Goal: Task Accomplishment & Management: Use online tool/utility

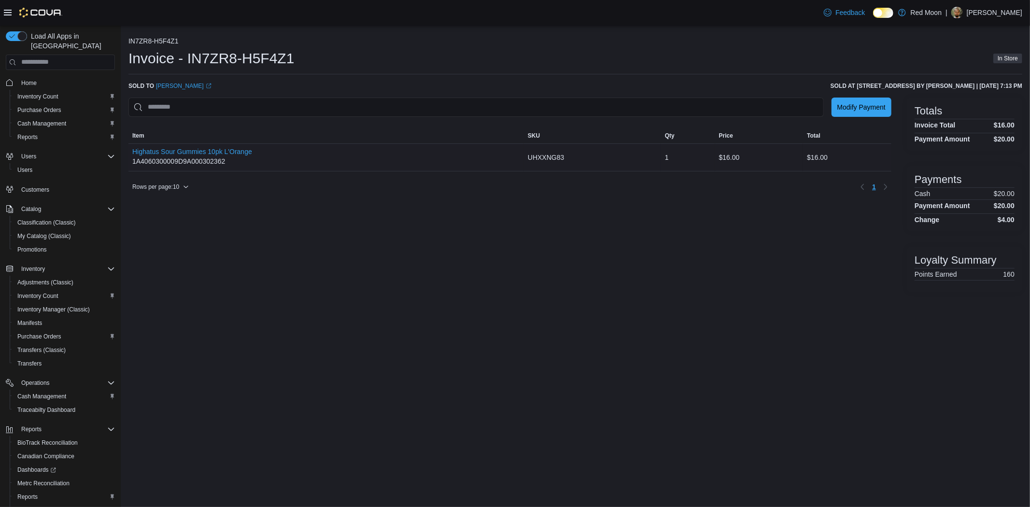
click at [208, 161] on div "Highatus Sour Gummies 10pk L'Orange 1A4060300009D9A000302362" at bounding box center [192, 157] width 120 height 19
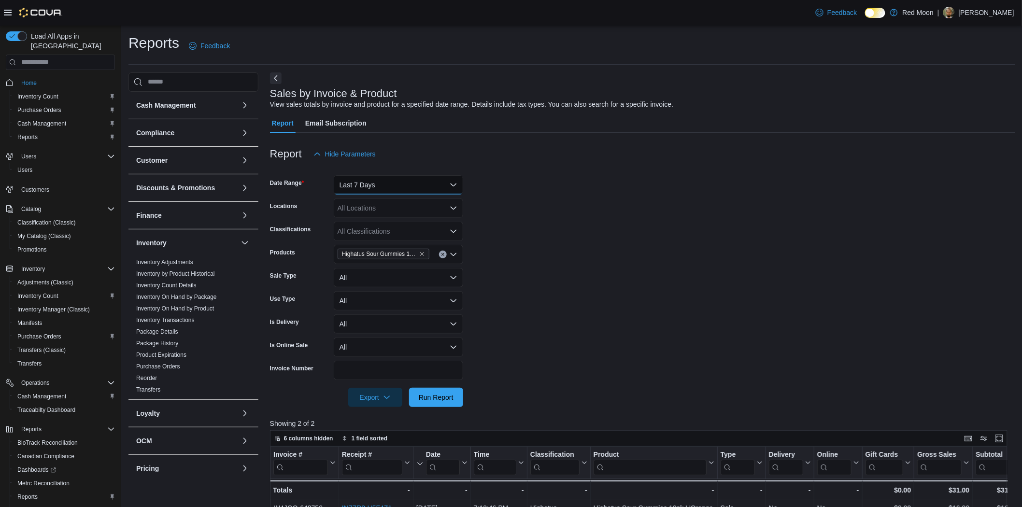
click at [379, 181] on button "Last 7 Days" at bounding box center [398, 184] width 129 height 19
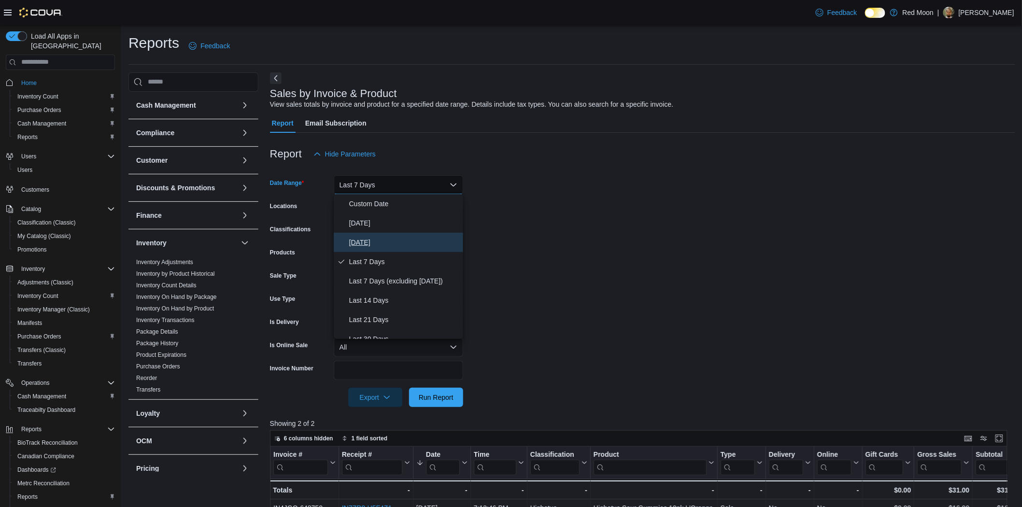
click at [380, 238] on span "[DATE]" at bounding box center [404, 243] width 110 height 12
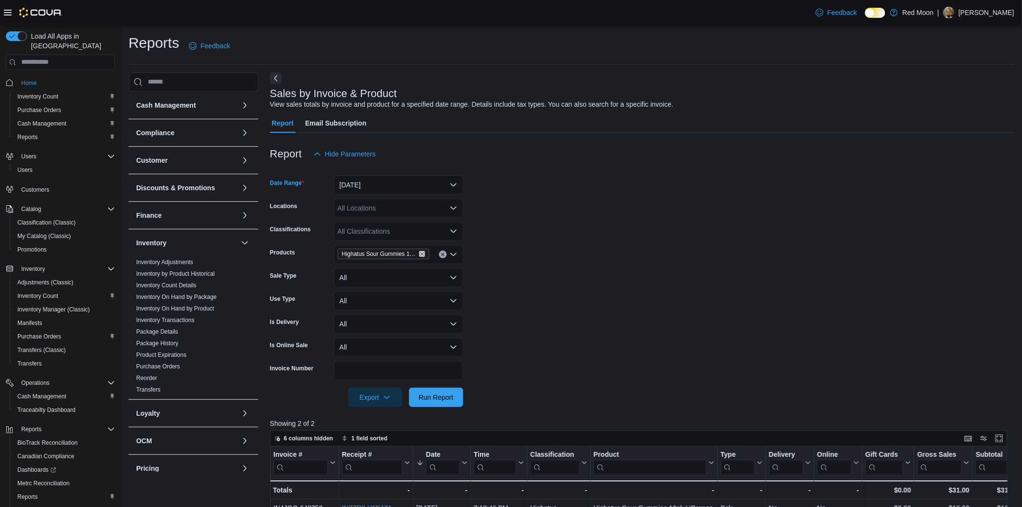
click at [421, 253] on icon "Remove Highatus Sour Gummies 10pk L'Orange from selection in this group" at bounding box center [422, 254] width 6 height 6
click at [421, 254] on div "All Products Combo box. Selected. Combo box input. All Products. Type some text…" at bounding box center [398, 254] width 129 height 19
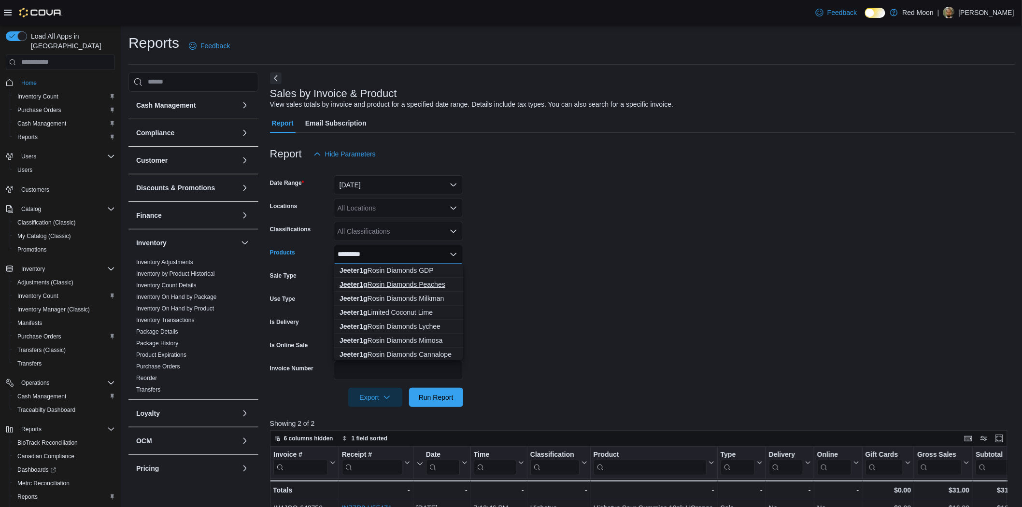
type input "********"
click at [389, 284] on div "Jeeter1g Rosin Diamonds Peaches" at bounding box center [398, 285] width 118 height 10
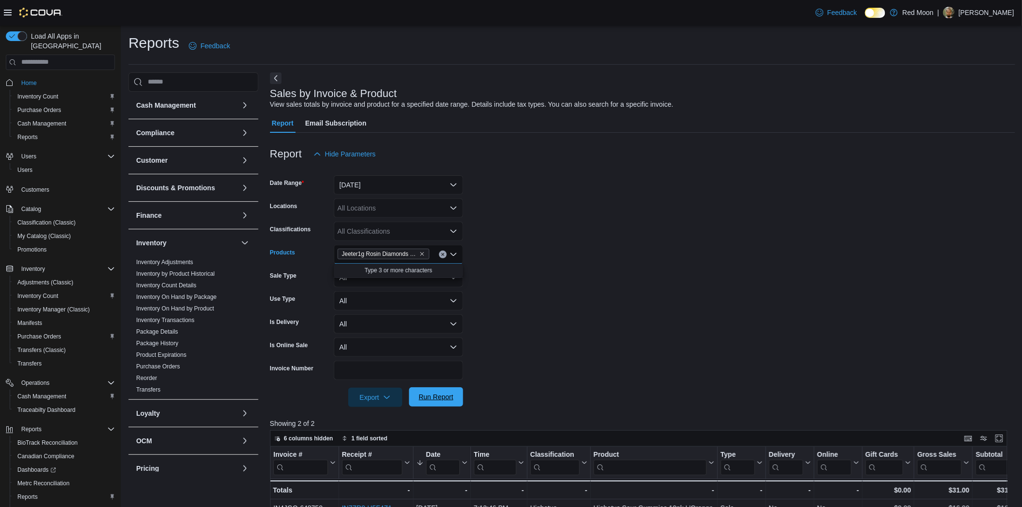
click at [445, 394] on span "Run Report" at bounding box center [436, 397] width 35 height 10
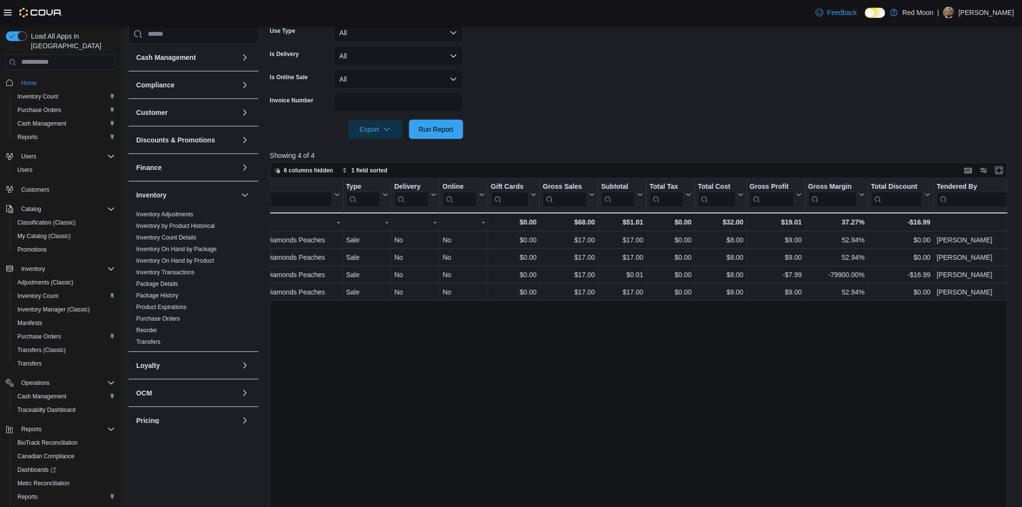
scroll to position [0, 530]
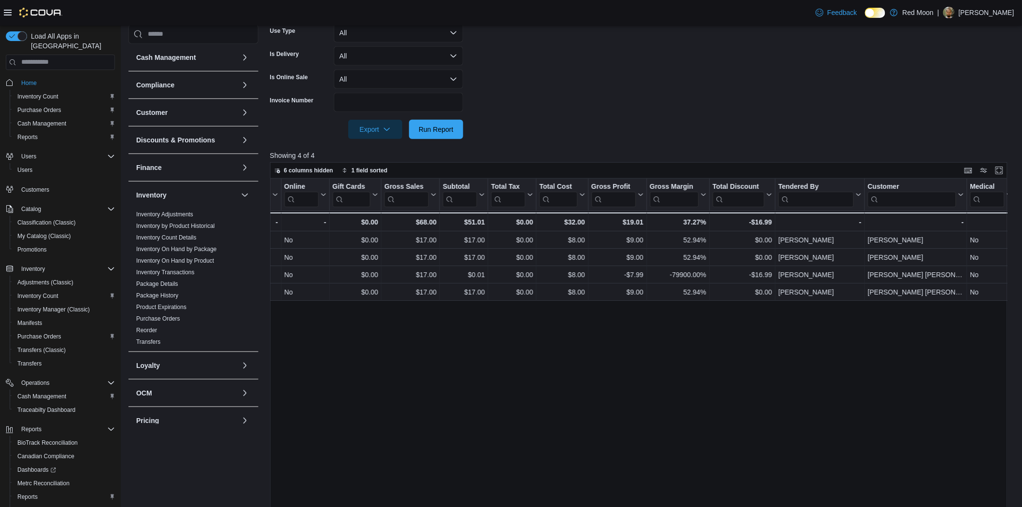
drag, startPoint x: 625, startPoint y: 266, endPoint x: 727, endPoint y: 273, distance: 102.1
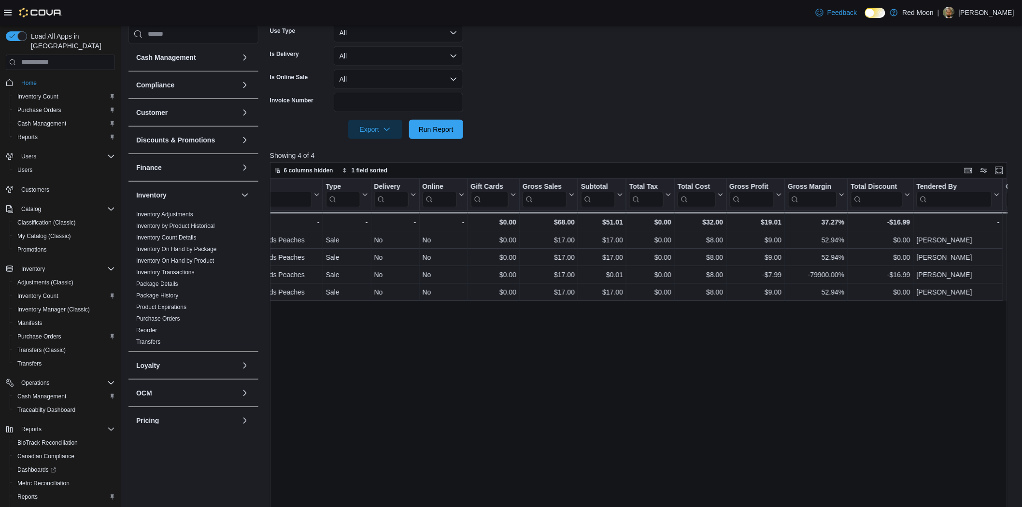
scroll to position [0, 0]
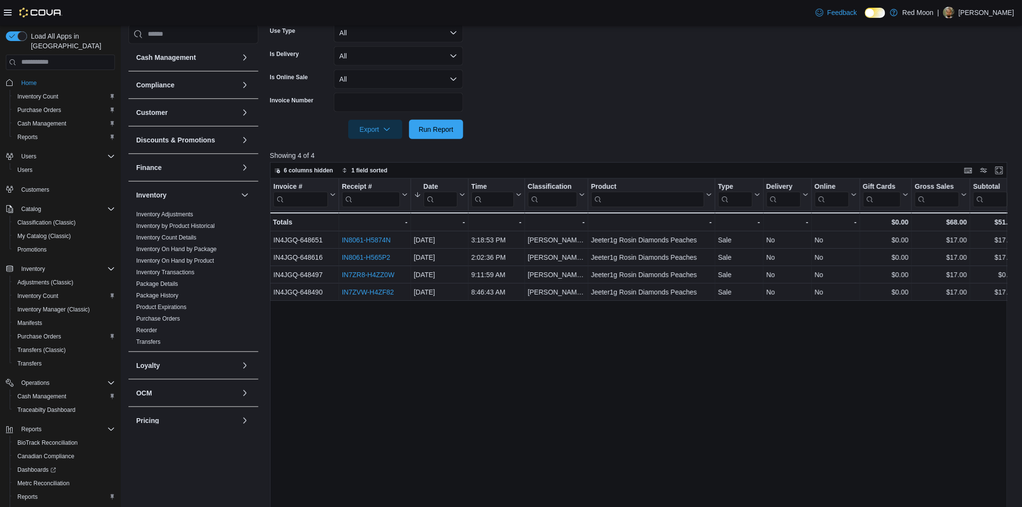
drag, startPoint x: 803, startPoint y: 276, endPoint x: 574, endPoint y: 279, distance: 229.4
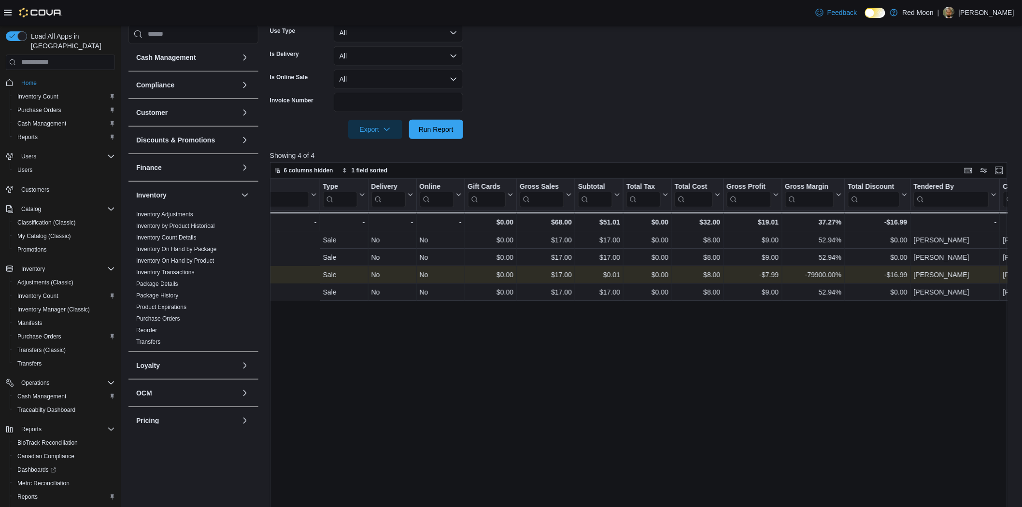
scroll to position [0, 530]
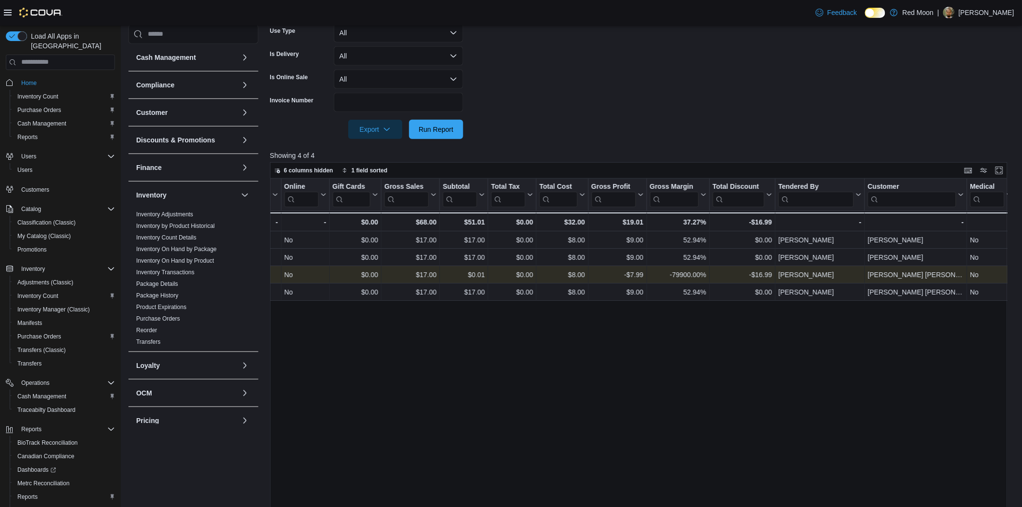
drag, startPoint x: 471, startPoint y: 272, endPoint x: 789, endPoint y: 274, distance: 317.7
click at [893, 272] on div "[PERSON_NAME] [PERSON_NAME]" at bounding box center [916, 275] width 96 height 12
copy div "[PERSON_NAME] [PERSON_NAME]"
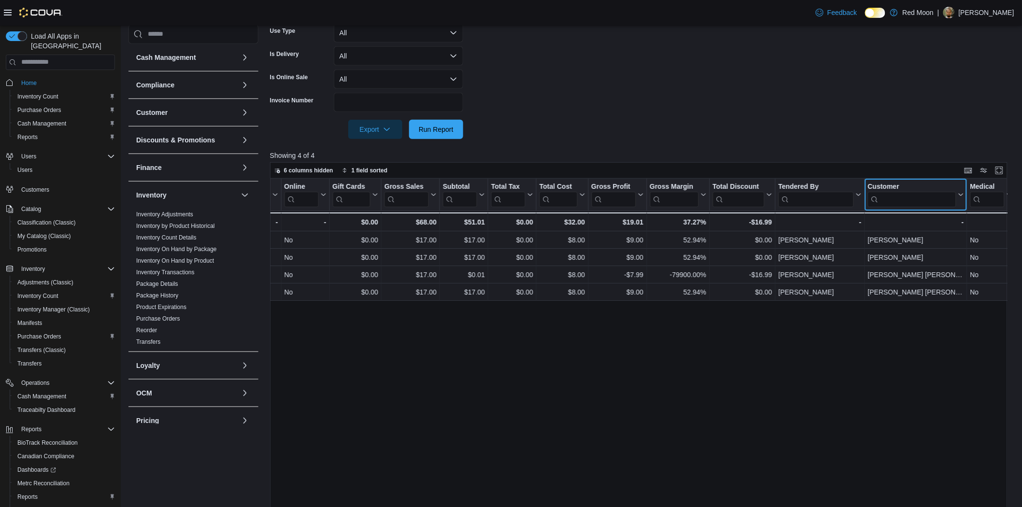
click at [894, 199] on input "search" at bounding box center [912, 198] width 88 height 15
paste input "**********"
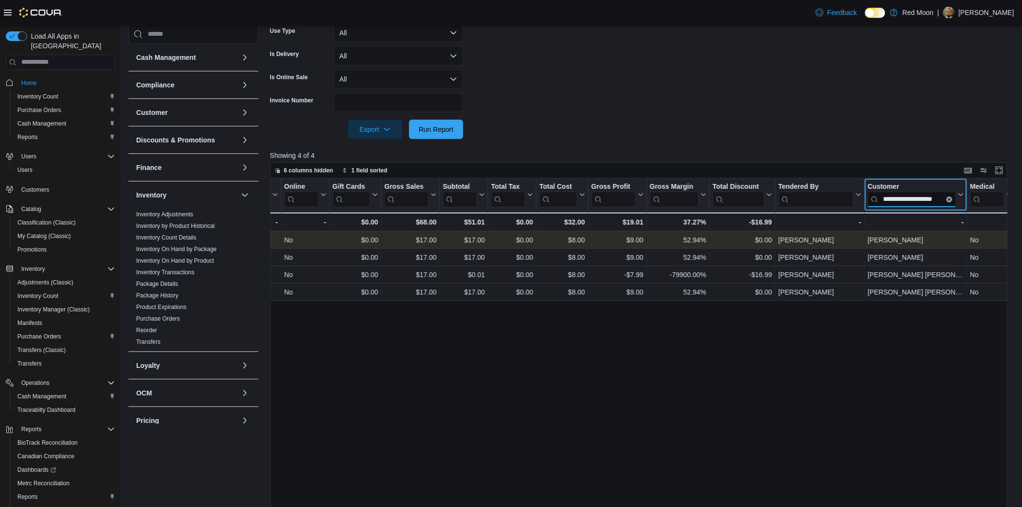
scroll to position [0, 9]
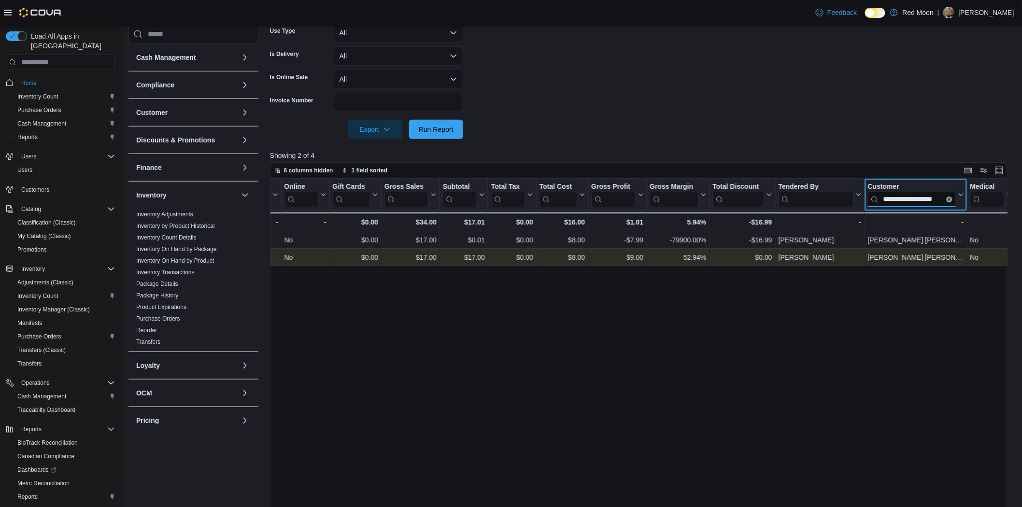
type input "**********"
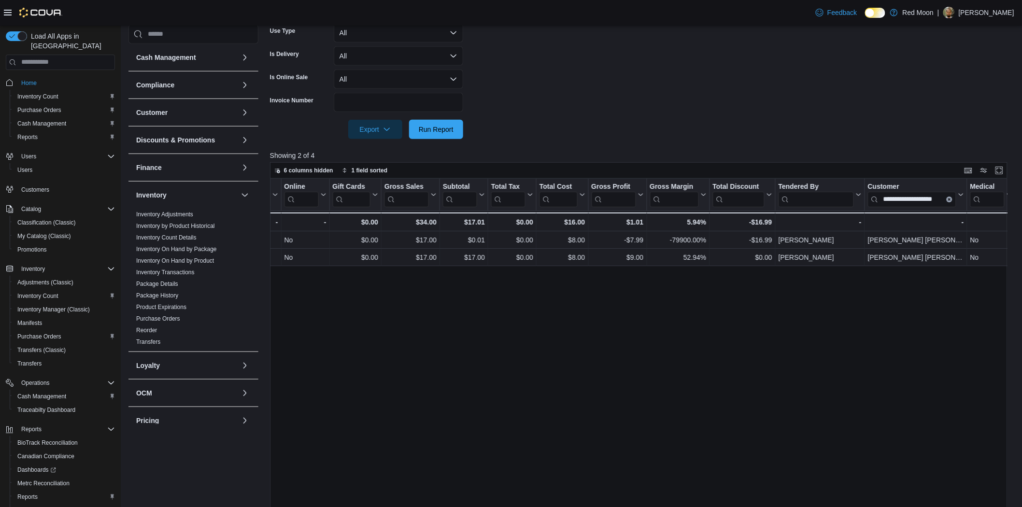
scroll to position [0, 0]
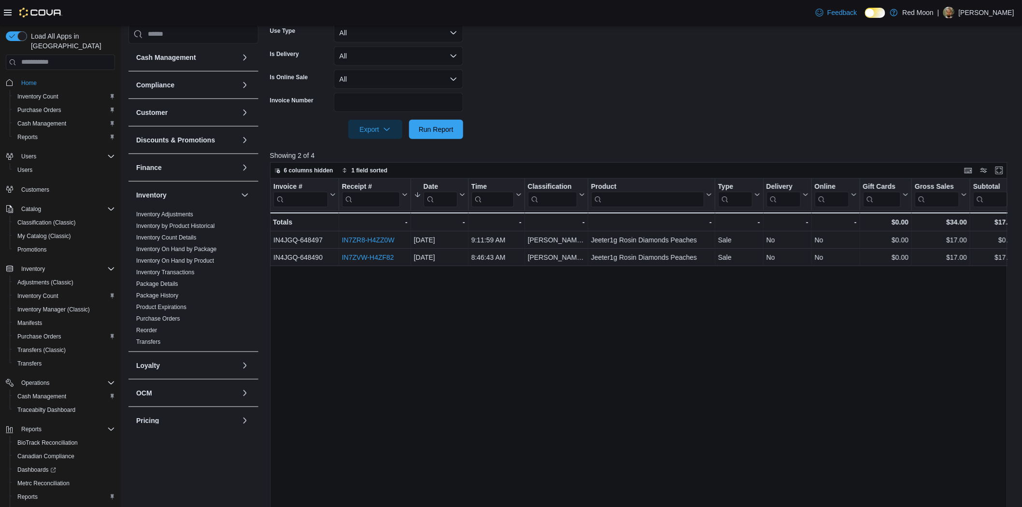
drag, startPoint x: 866, startPoint y: 250, endPoint x: 458, endPoint y: 267, distance: 408.3
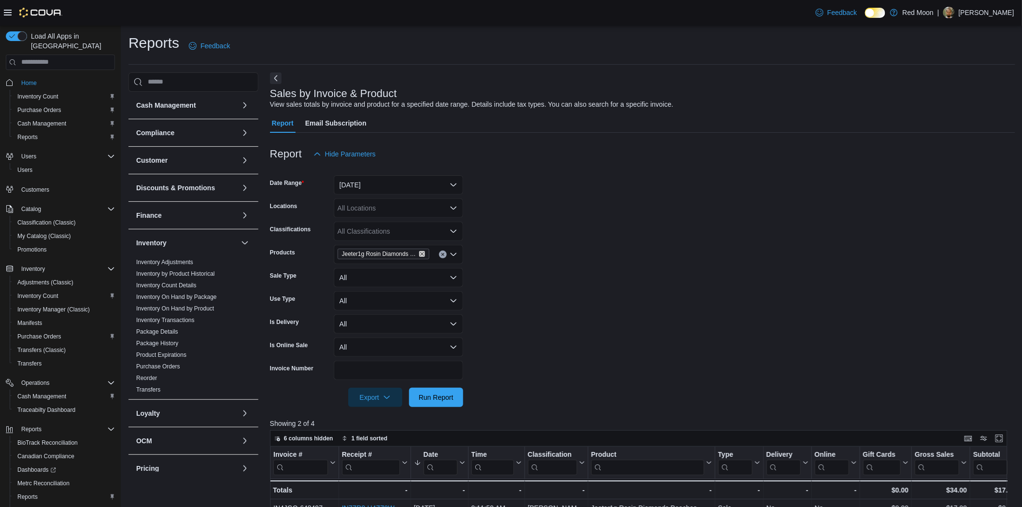
click at [423, 254] on icon "Remove Jeeter1g Rosin Diamonds Peaches from selection in this group" at bounding box center [422, 254] width 6 height 6
click at [432, 392] on span "Run Report" at bounding box center [436, 396] width 42 height 19
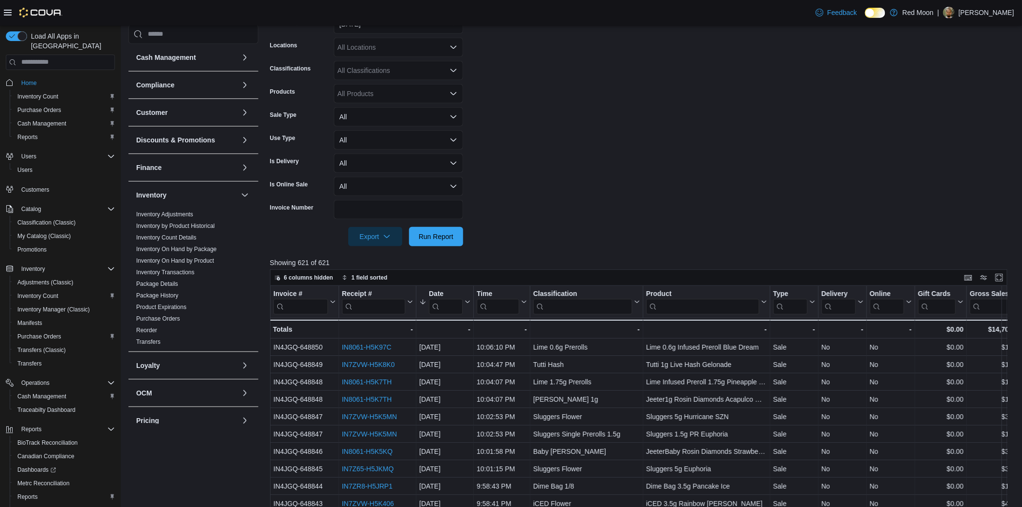
scroll to position [0, 629]
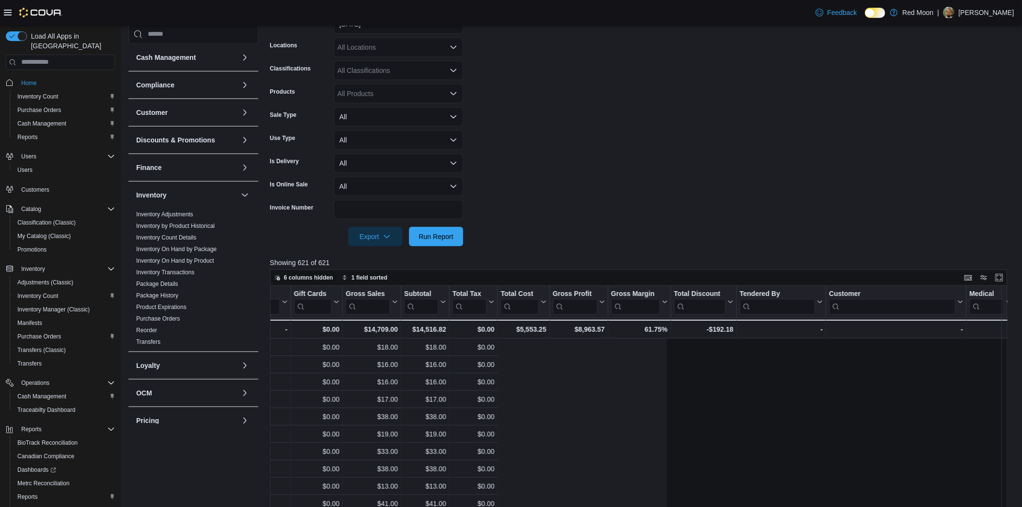
drag, startPoint x: 846, startPoint y: 348, endPoint x: 940, endPoint y: 344, distance: 93.3
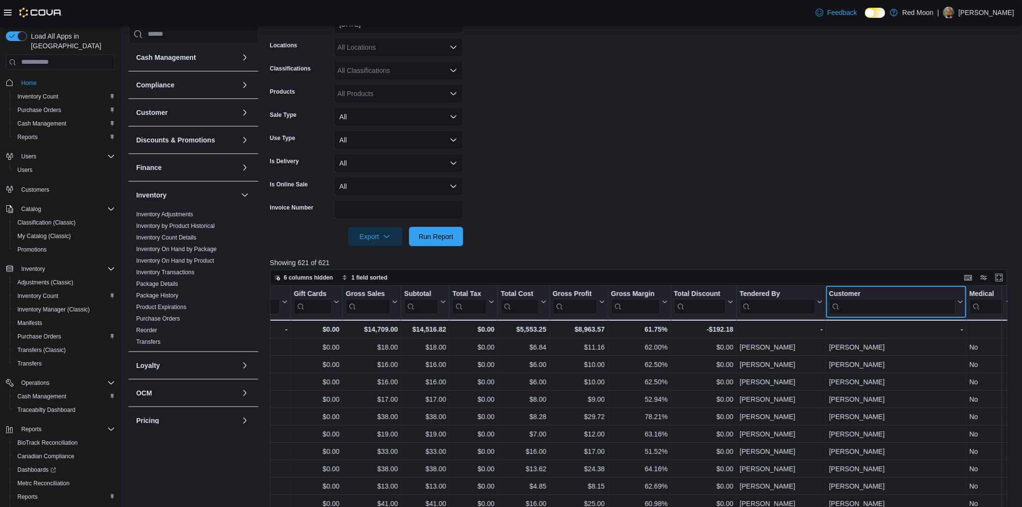
click at [845, 308] on input "search" at bounding box center [892, 305] width 126 height 15
paste input "**********"
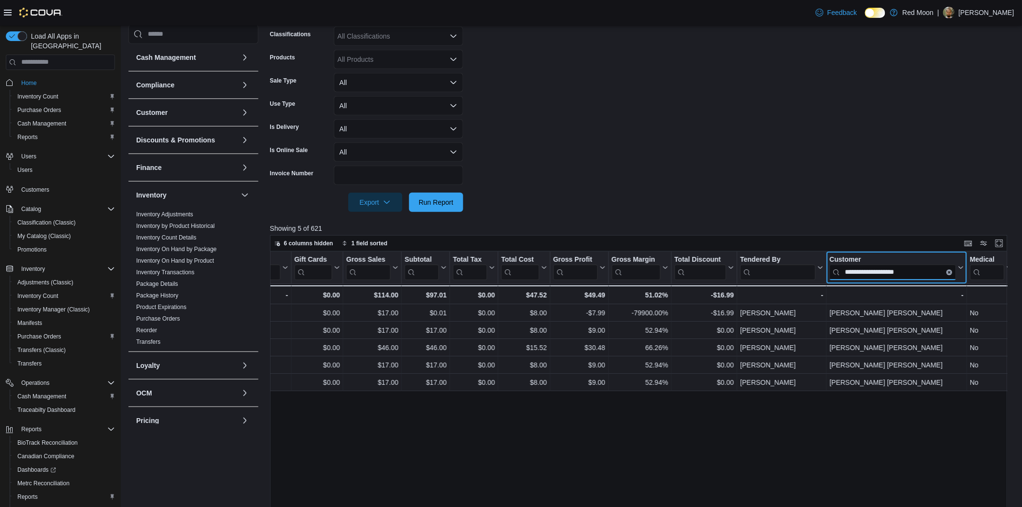
scroll to position [214, 0]
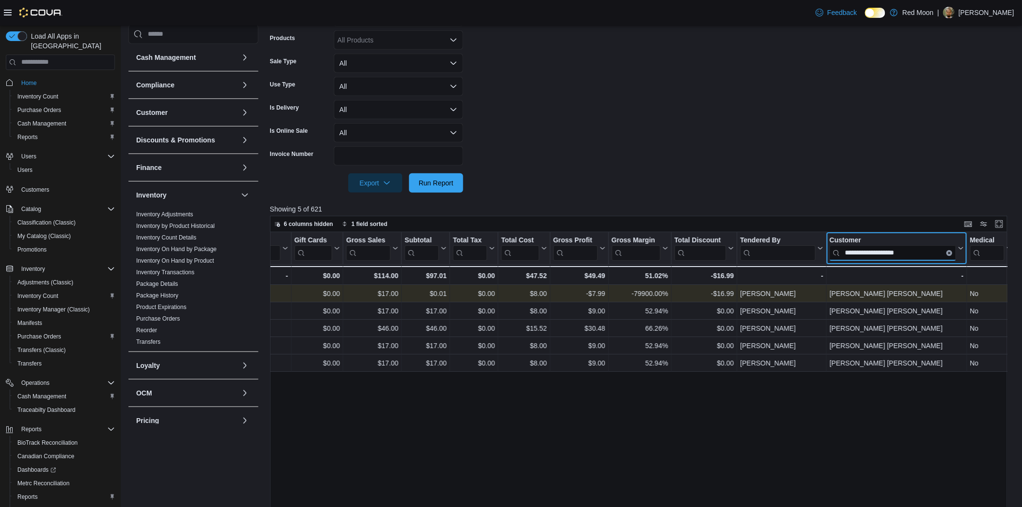
type input "**********"
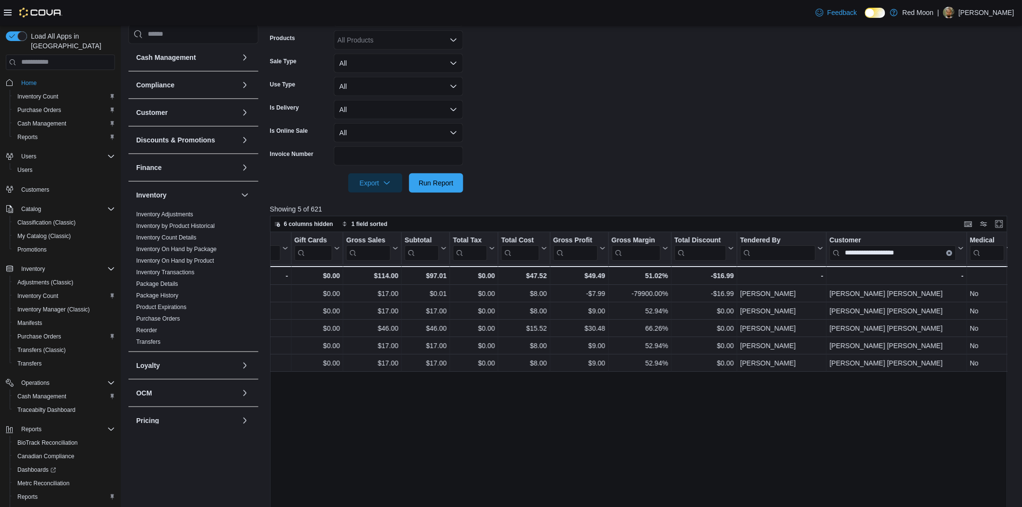
scroll to position [0, 0]
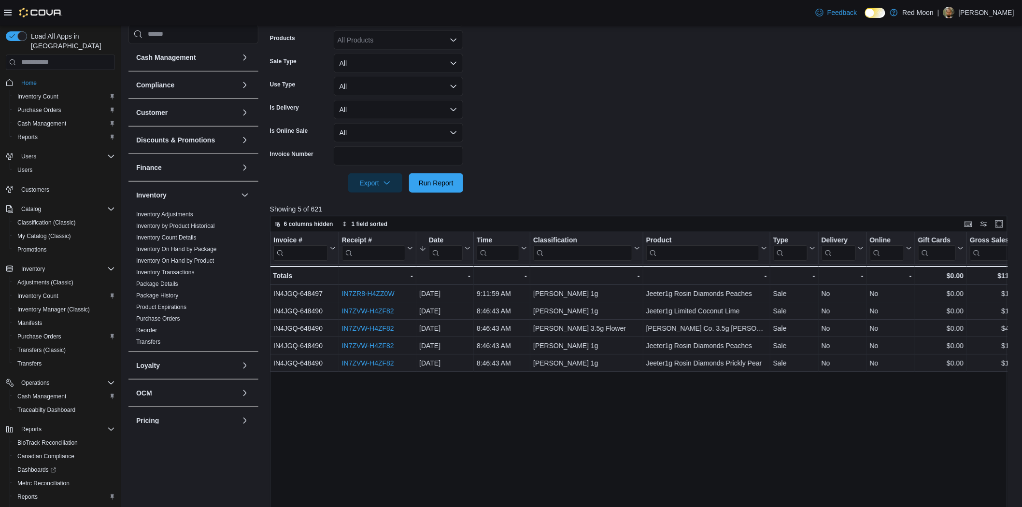
drag, startPoint x: 827, startPoint y: 292, endPoint x: 463, endPoint y: 295, distance: 363.6
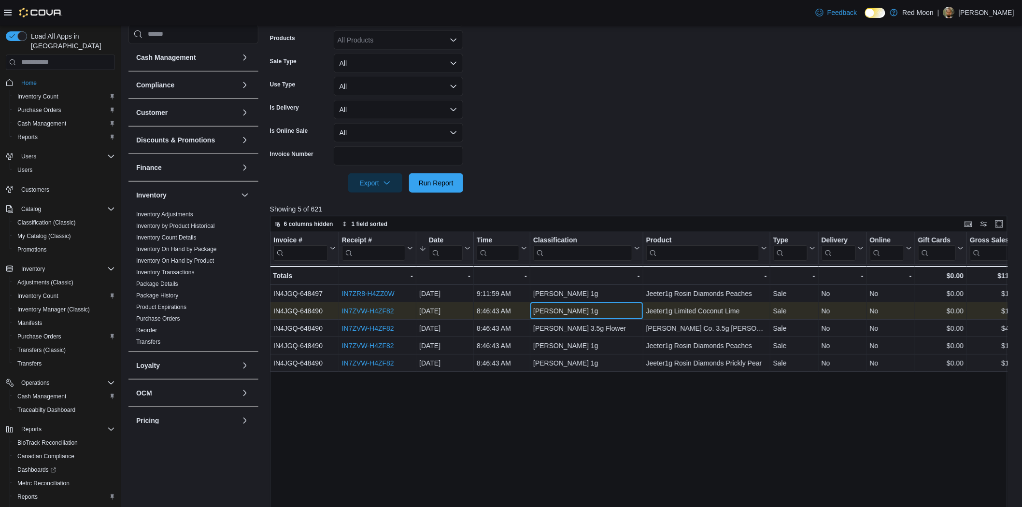
click at [558, 308] on div "[PERSON_NAME] 1g" at bounding box center [586, 311] width 107 height 12
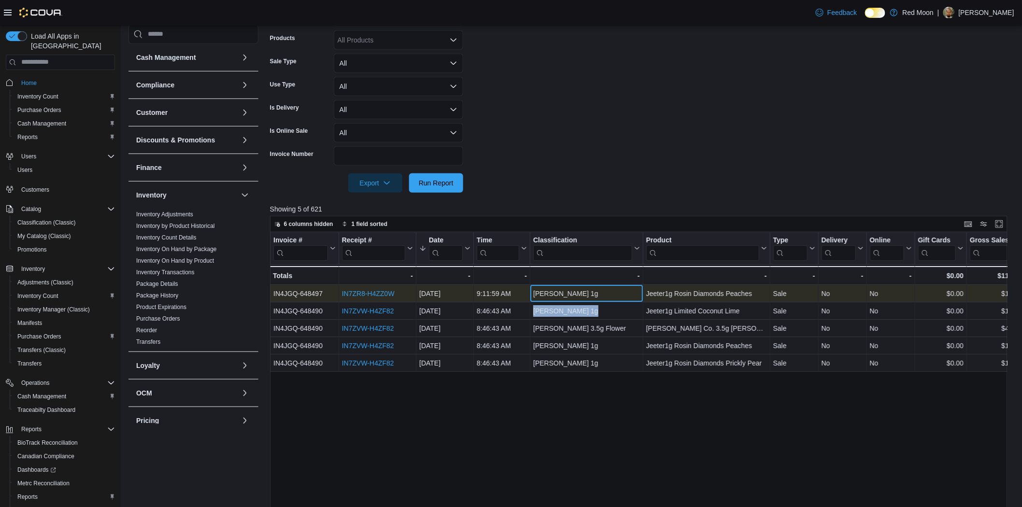
click at [552, 291] on div "[PERSON_NAME] 1g" at bounding box center [586, 294] width 107 height 12
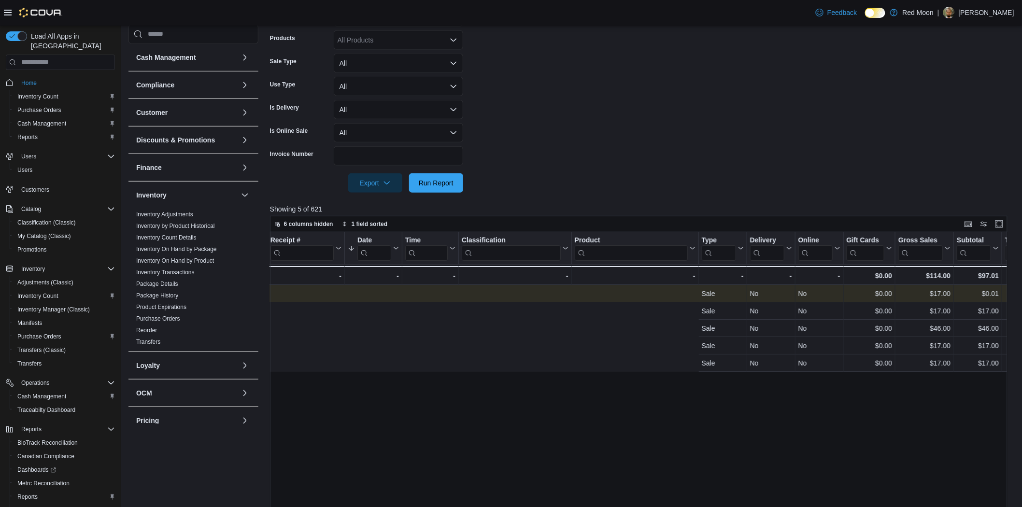
scroll to position [0, 623]
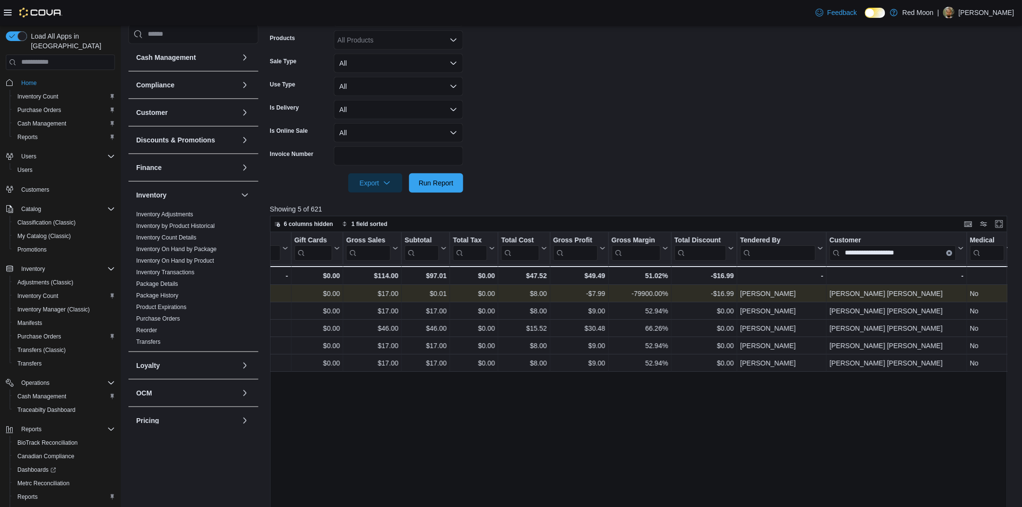
drag, startPoint x: 554, startPoint y: 307, endPoint x: 792, endPoint y: 314, distance: 238.1
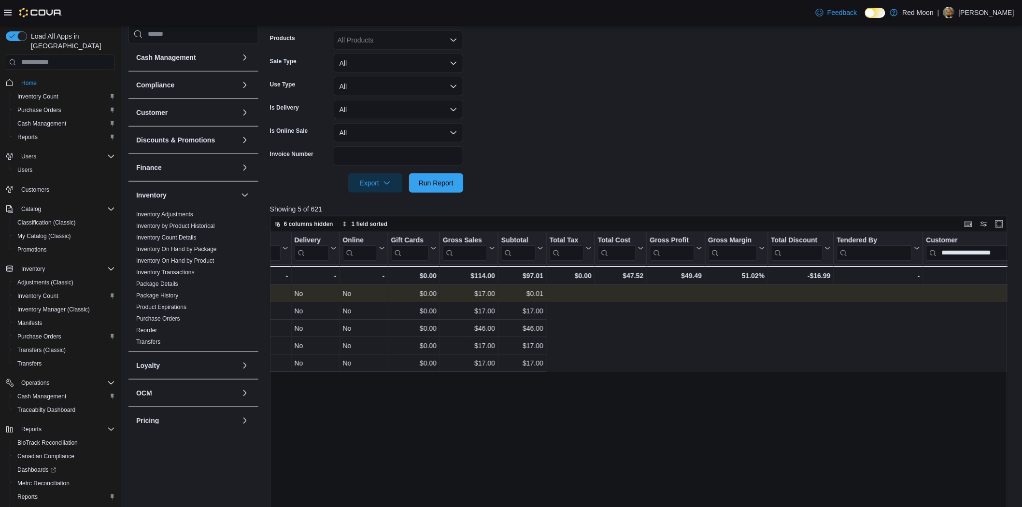
scroll to position [0, 0]
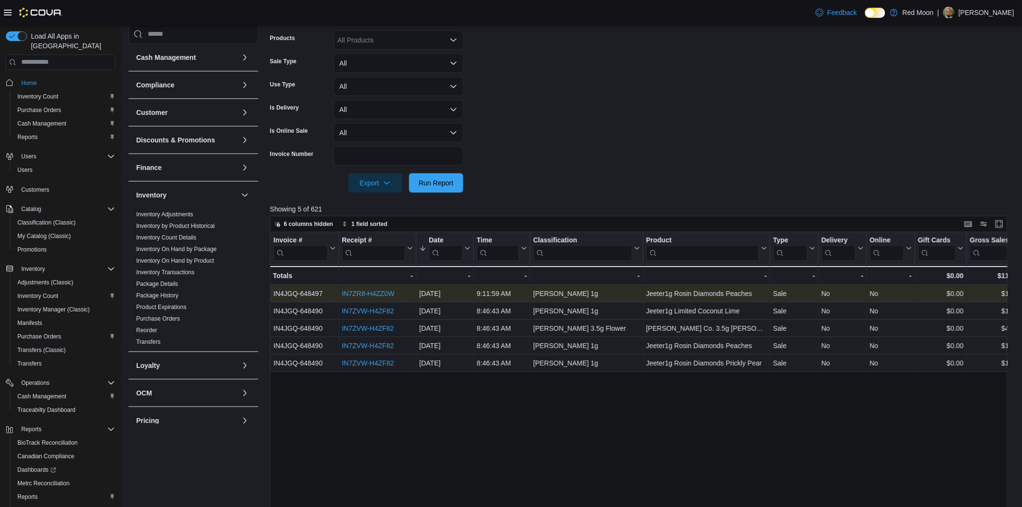
drag, startPoint x: 787, startPoint y: 287, endPoint x: 504, endPoint y: 294, distance: 284.0
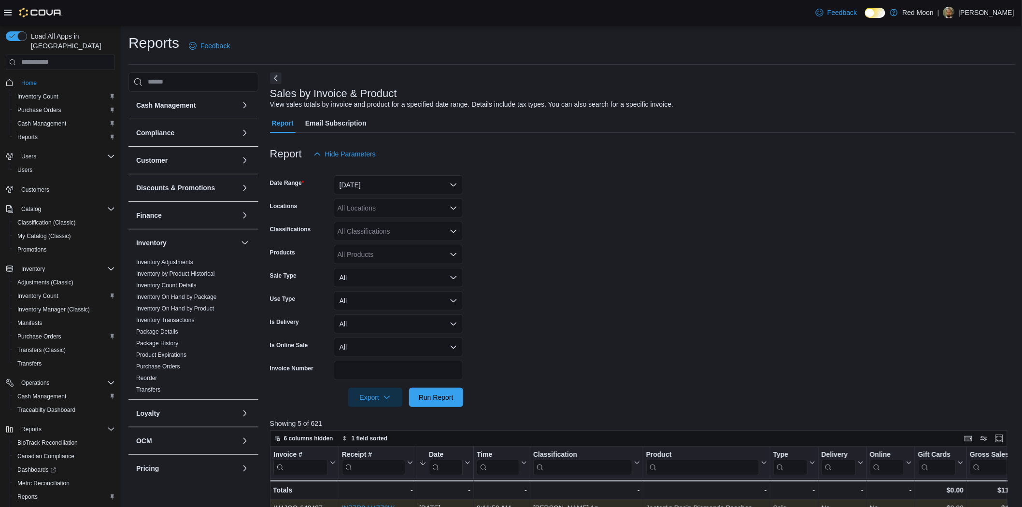
click at [372, 234] on div "All Classifications" at bounding box center [398, 231] width 129 height 19
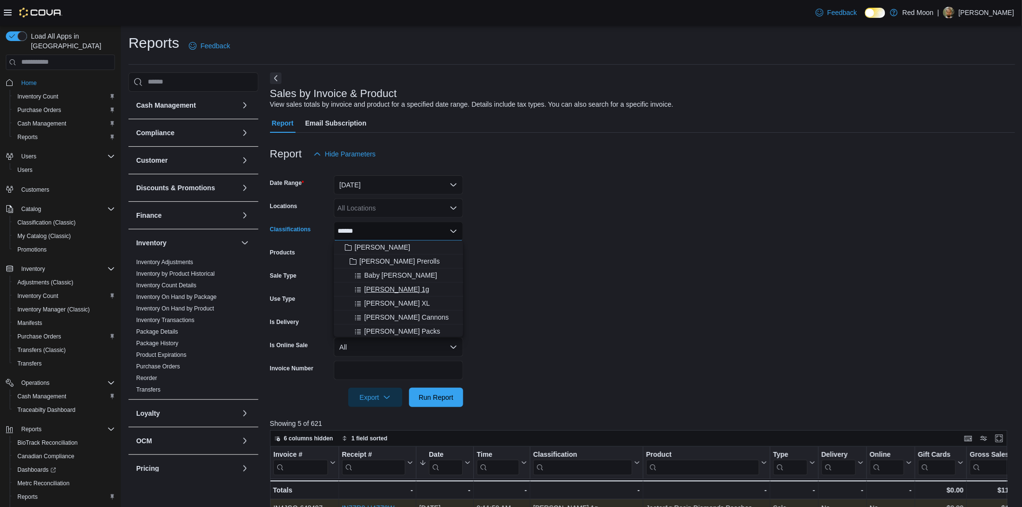
type input "******"
click at [377, 284] on span "[PERSON_NAME] 1g" at bounding box center [396, 289] width 65 height 10
click at [425, 384] on div at bounding box center [642, 384] width 745 height 8
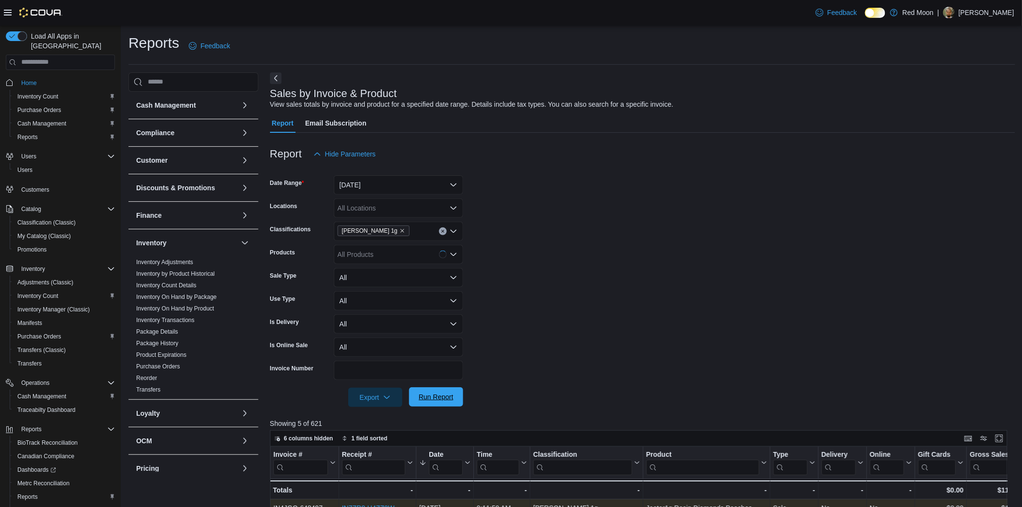
click at [425, 387] on span "Run Report" at bounding box center [436, 396] width 42 height 19
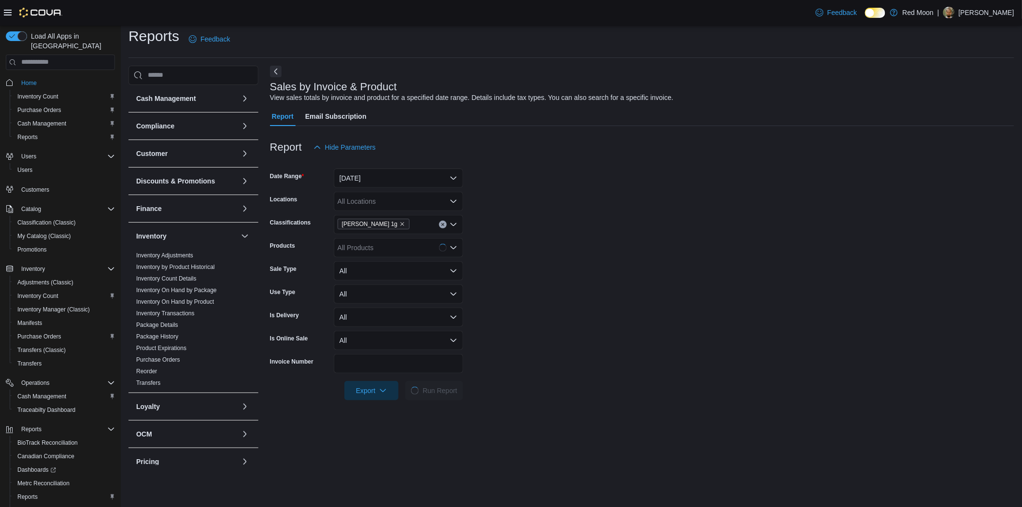
scroll to position [268, 0]
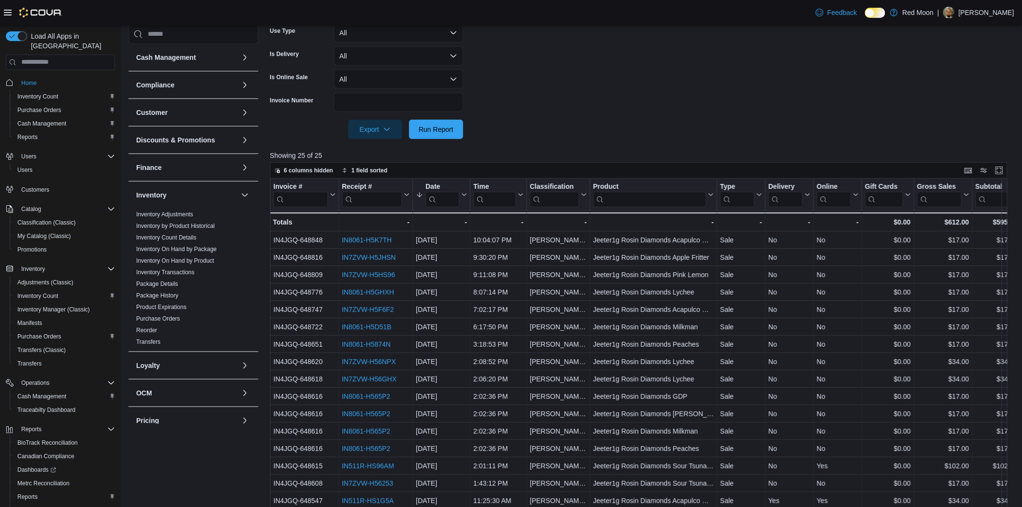
drag, startPoint x: 702, startPoint y: 301, endPoint x: 886, endPoint y: 300, distance: 183.9
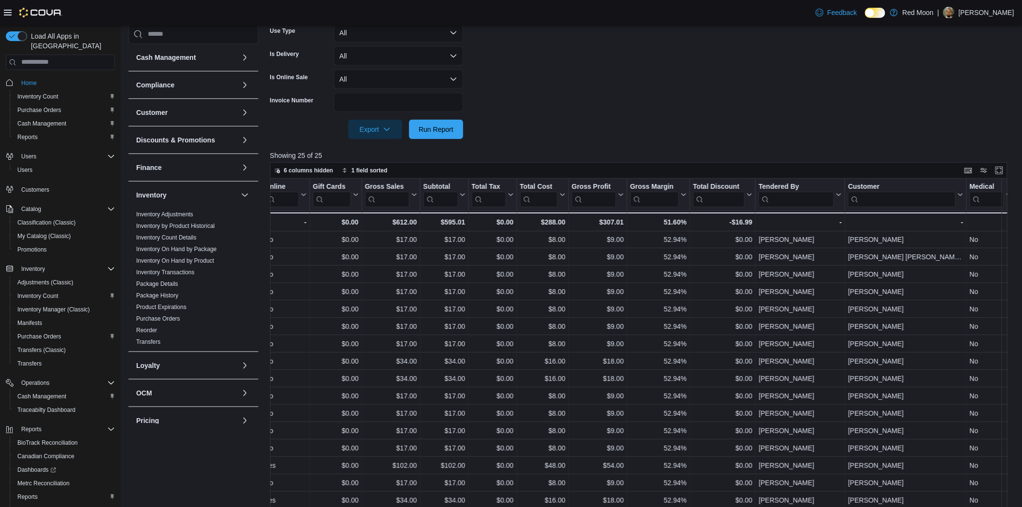
drag, startPoint x: 455, startPoint y: 300, endPoint x: 327, endPoint y: 301, distance: 127.9
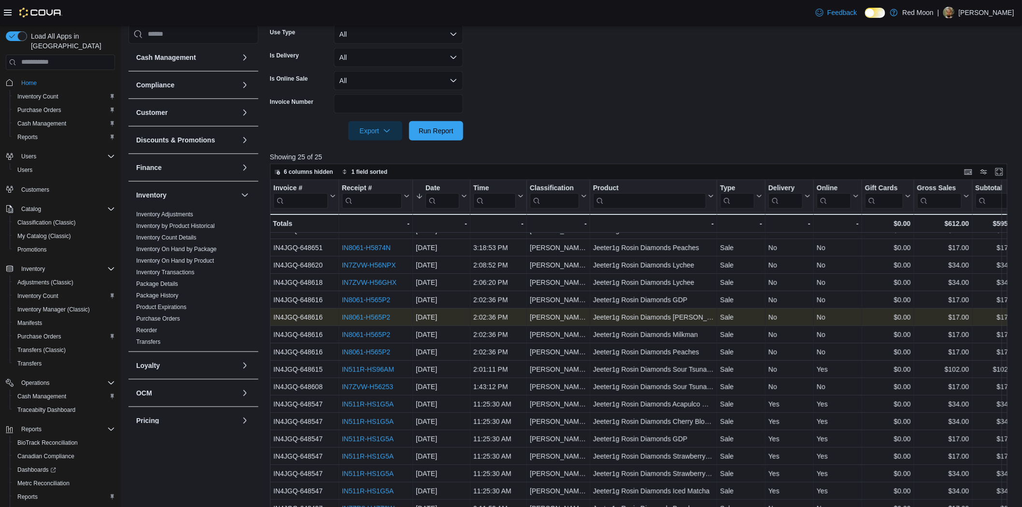
scroll to position [336, 0]
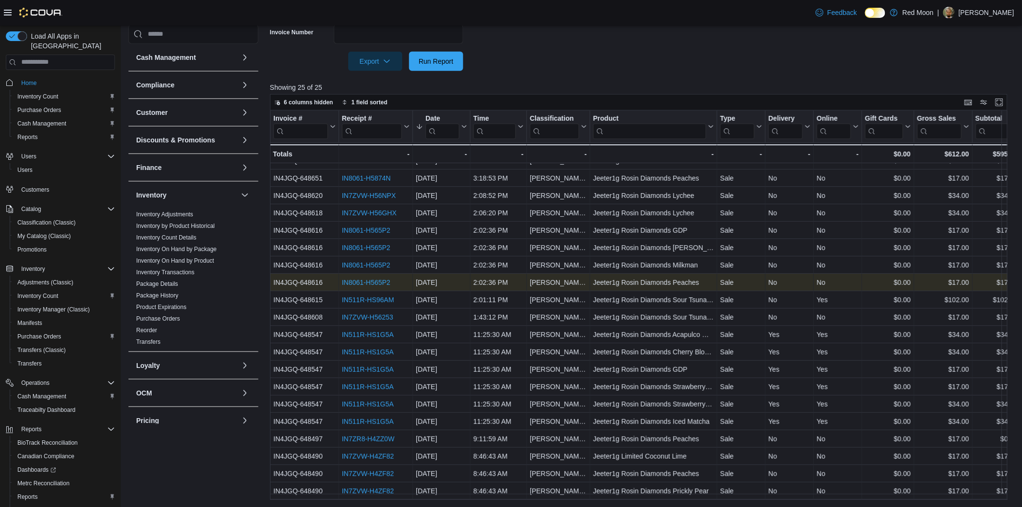
drag, startPoint x: 576, startPoint y: 80, endPoint x: 571, endPoint y: 279, distance: 199.0
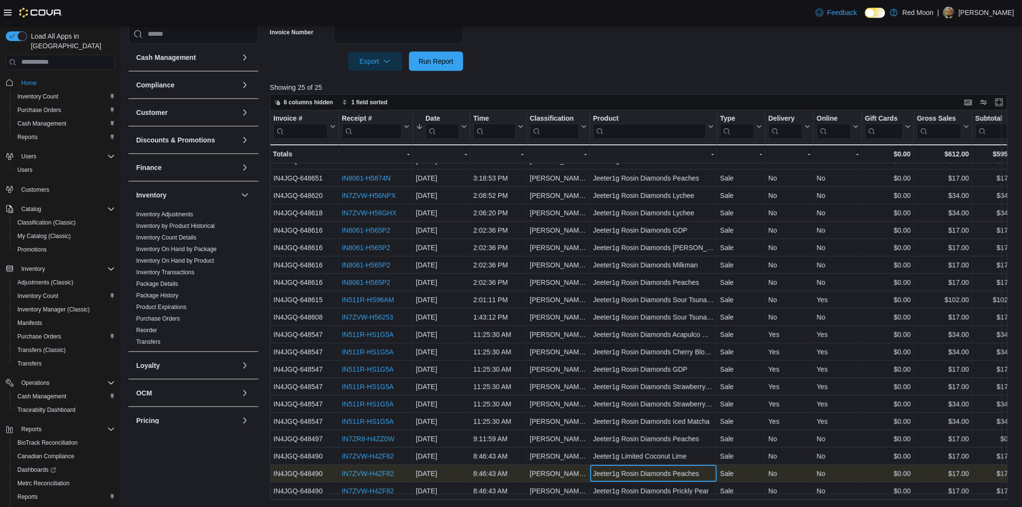
drag, startPoint x: 688, startPoint y: 465, endPoint x: 838, endPoint y: 474, distance: 150.4
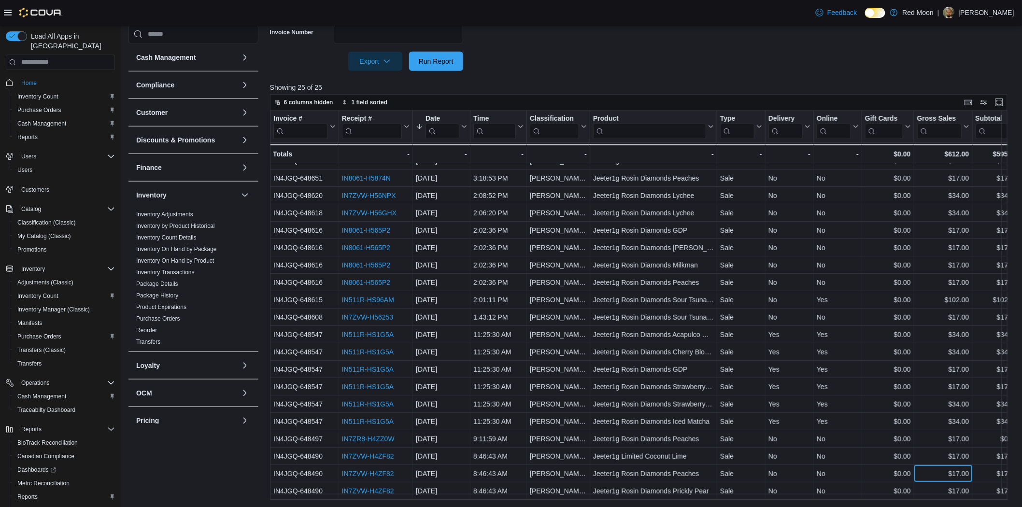
drag, startPoint x: 943, startPoint y: 467, endPoint x: 1027, endPoint y: 466, distance: 83.5
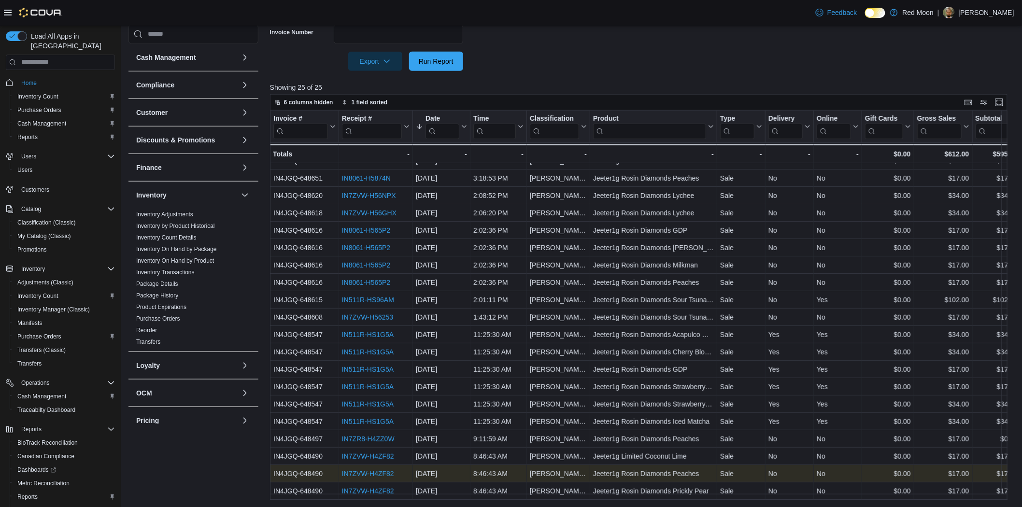
drag, startPoint x: 407, startPoint y: 462, endPoint x: 495, endPoint y: 463, distance: 87.9
drag, startPoint x: 557, startPoint y: 465, endPoint x: 659, endPoint y: 469, distance: 102.4
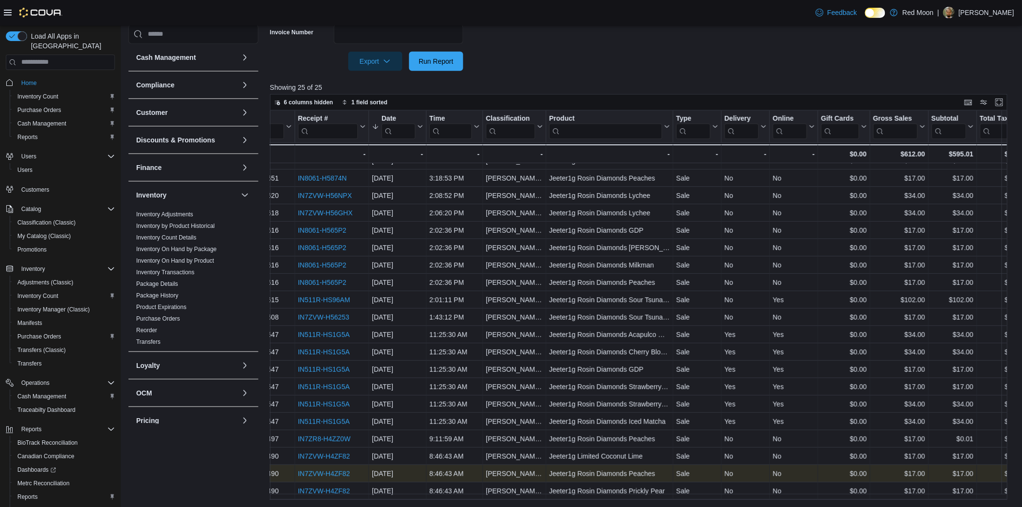
scroll to position [103, 0]
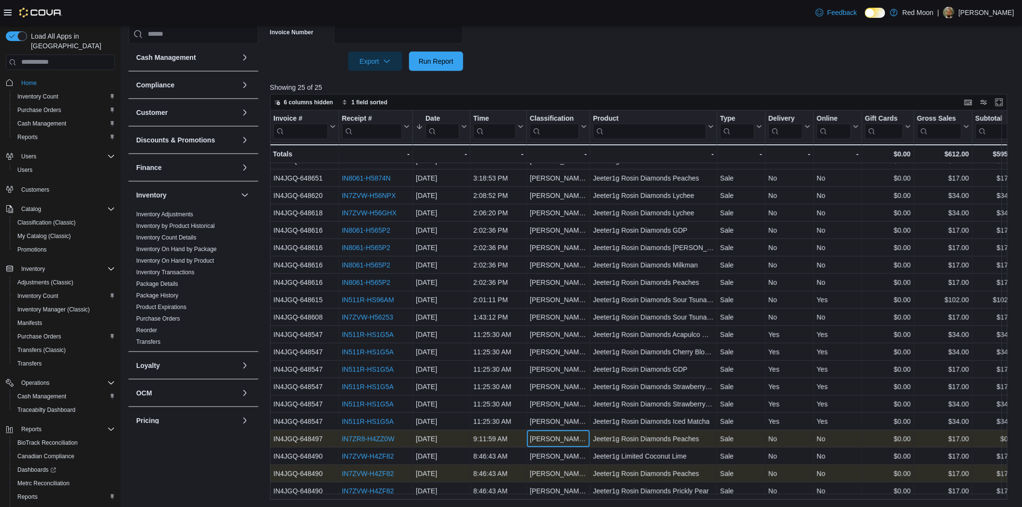
click at [562, 433] on div "[PERSON_NAME] 1g" at bounding box center [558, 439] width 57 height 12
